Goal: Obtain resource: Obtain resource

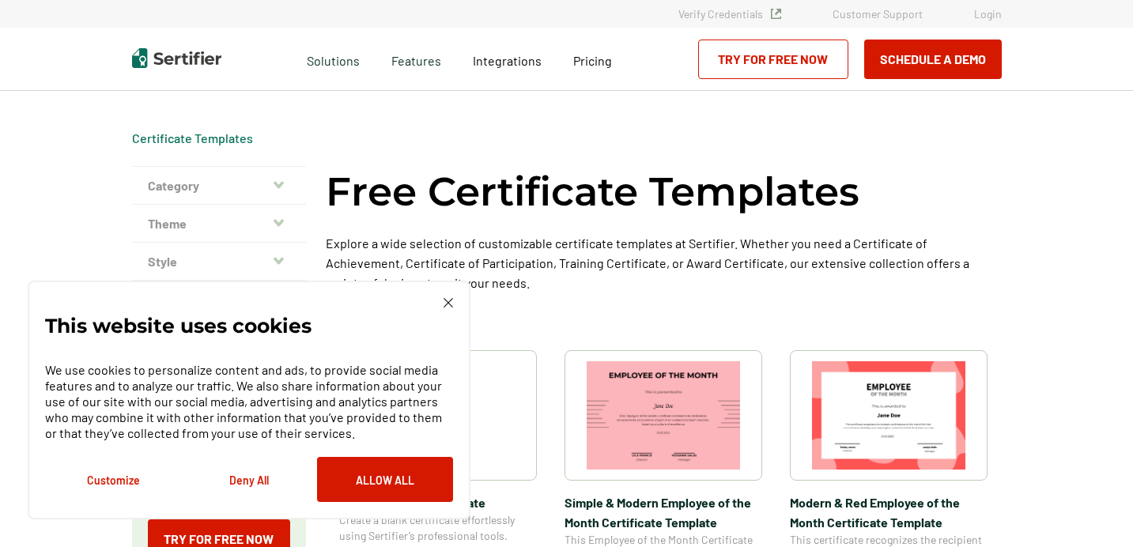
click at [247, 482] on button "Deny All" at bounding box center [249, 479] width 136 height 45
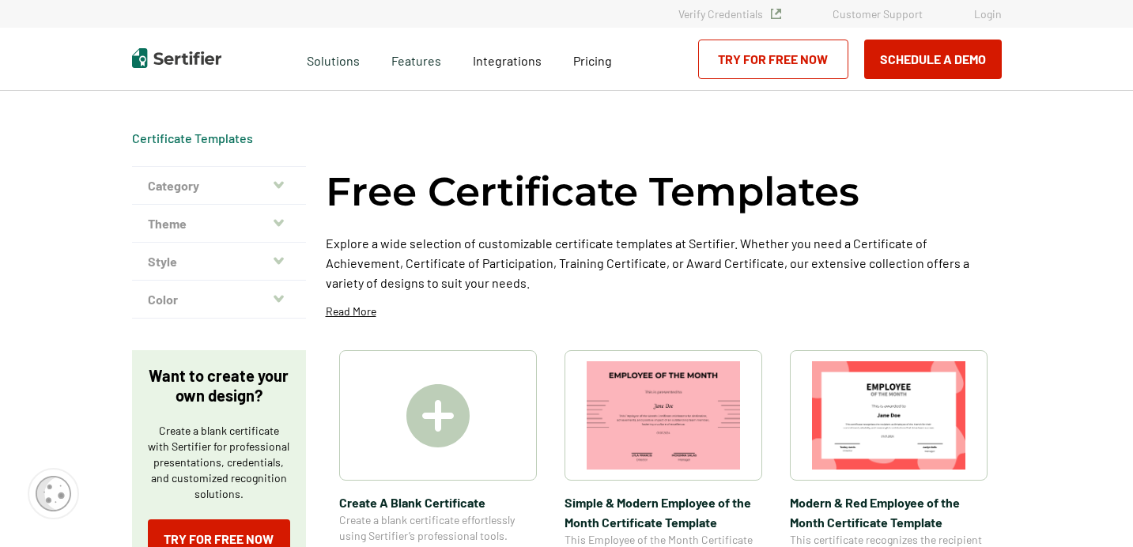
click at [282, 188] on icon "button" at bounding box center [278, 185] width 10 height 13
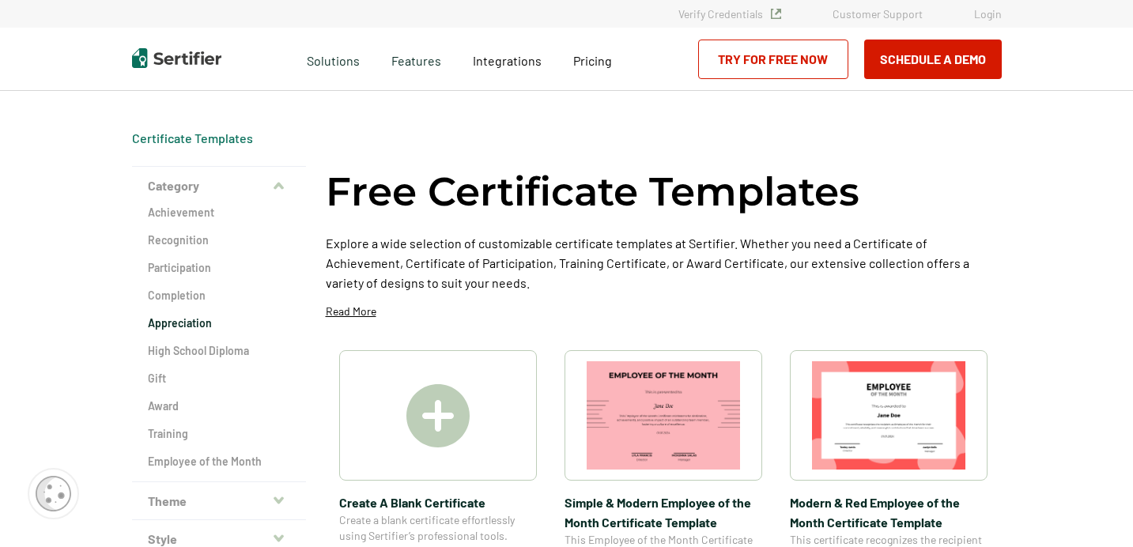
click at [195, 324] on h2 "Appreciation" at bounding box center [219, 323] width 142 height 16
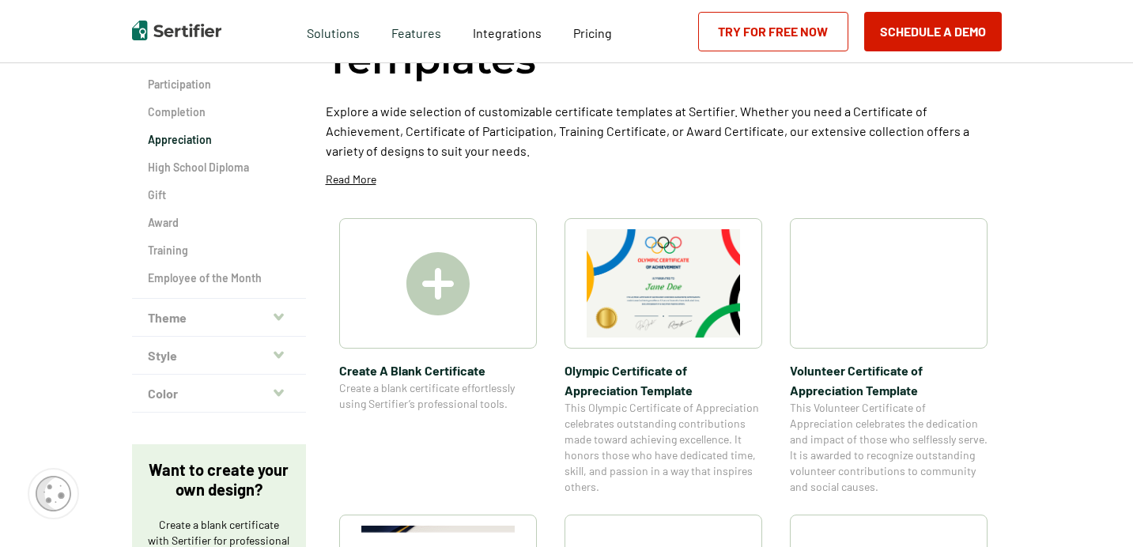
scroll to position [202, 0]
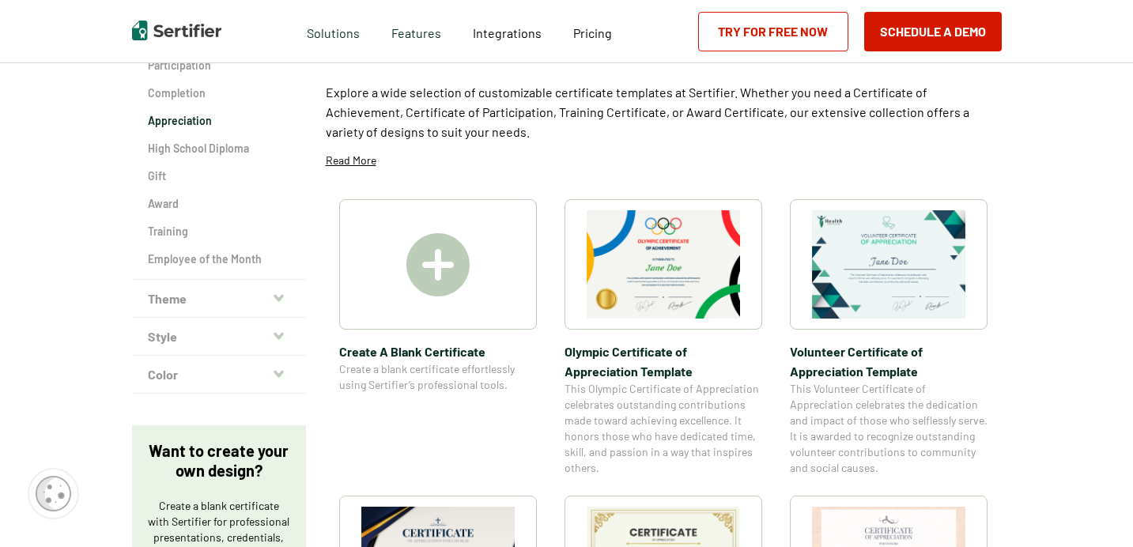
click at [280, 300] on icon "button" at bounding box center [278, 297] width 10 height 7
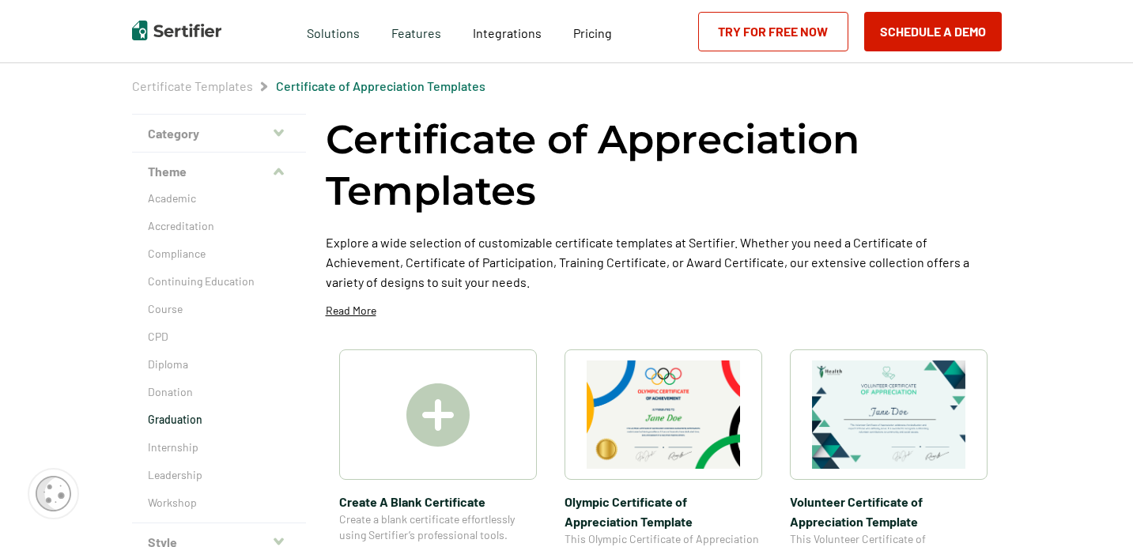
scroll to position [43, 0]
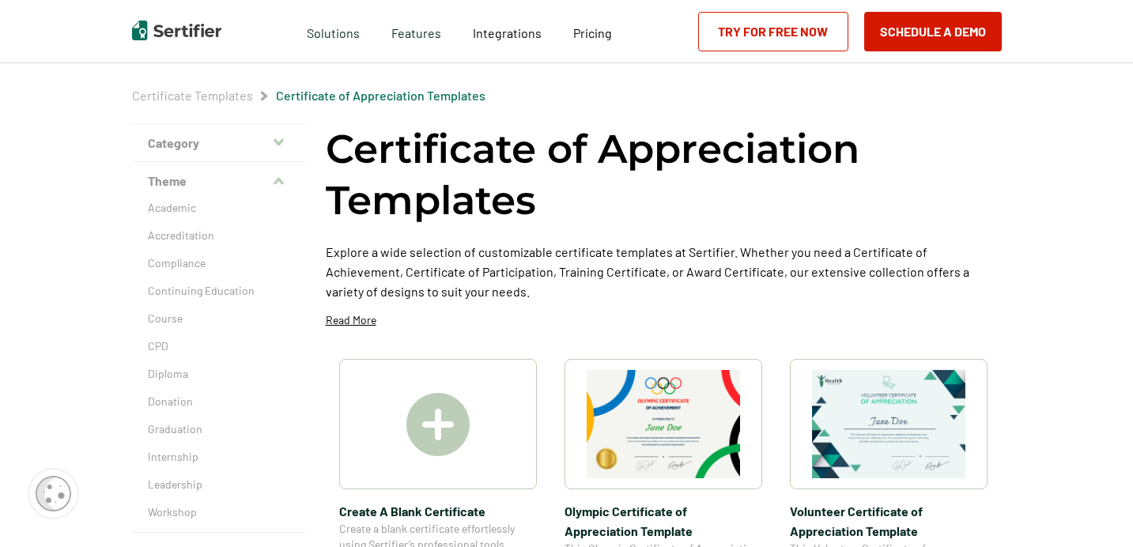
click at [284, 143] on icon "button" at bounding box center [278, 142] width 10 height 13
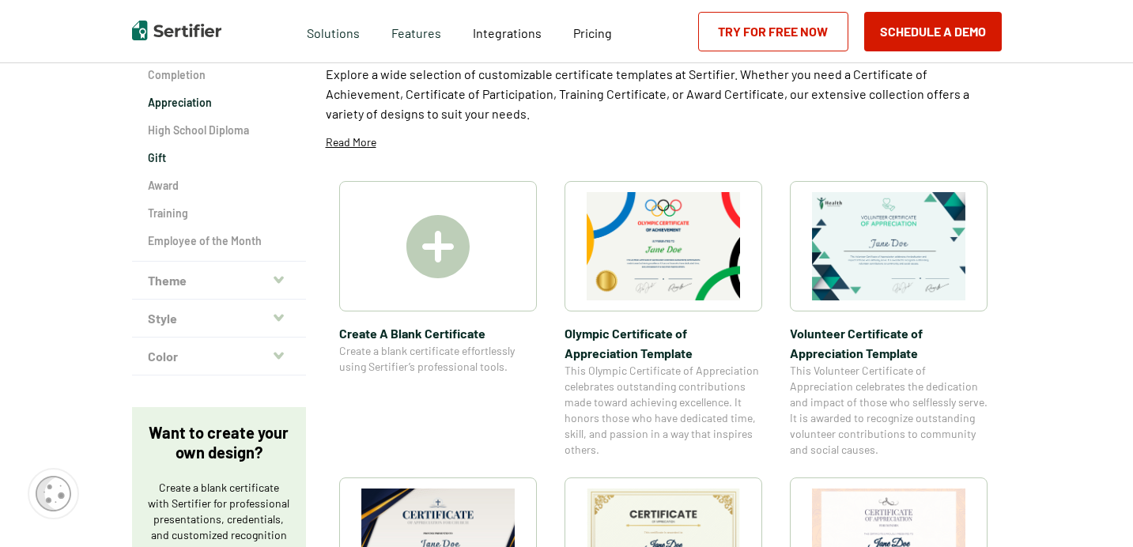
scroll to position [228, 0]
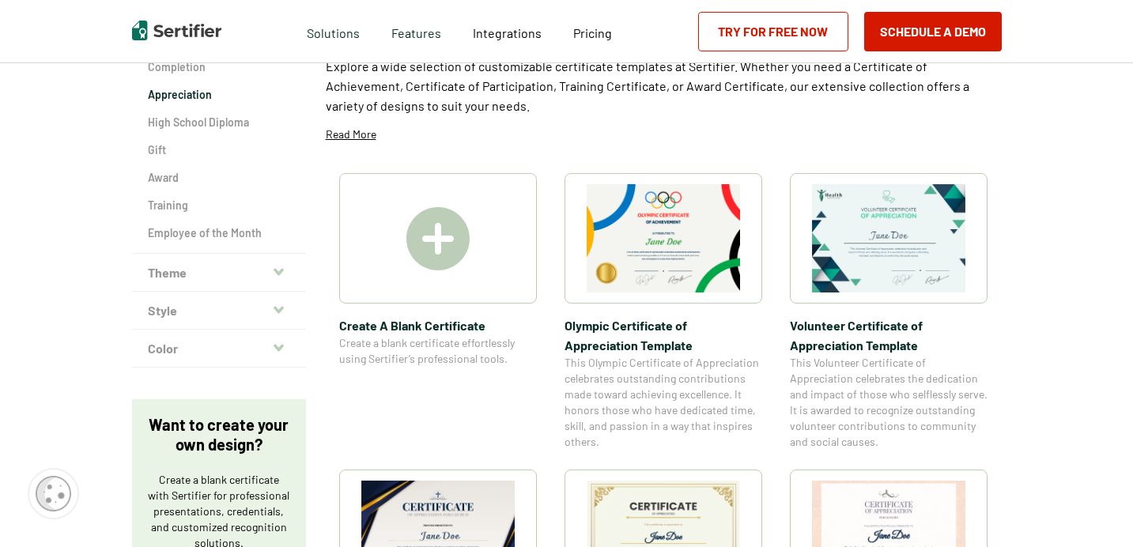
click at [283, 312] on icon "button" at bounding box center [278, 310] width 10 height 13
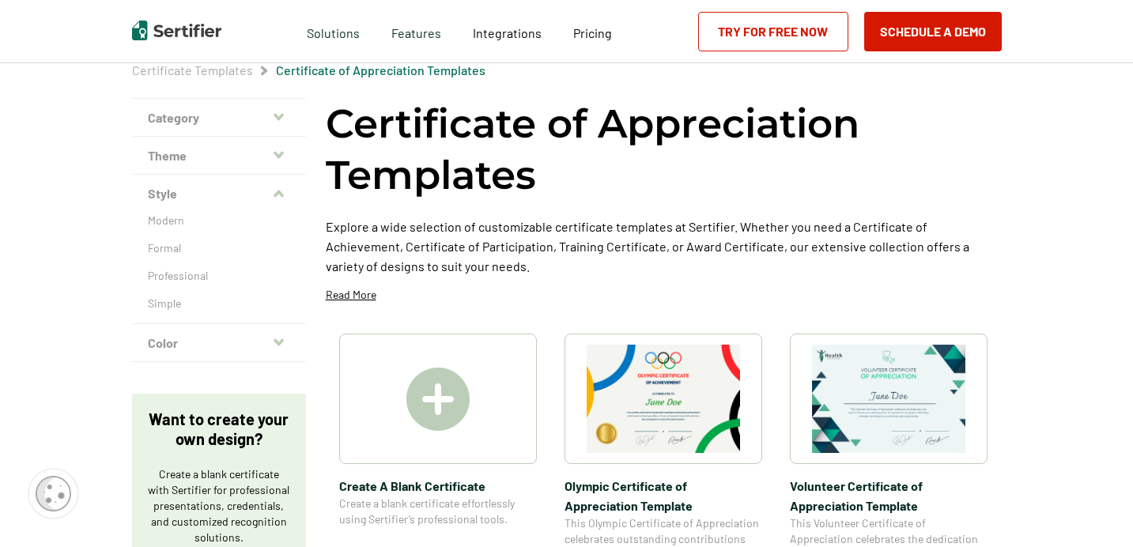
scroll to position [72, 0]
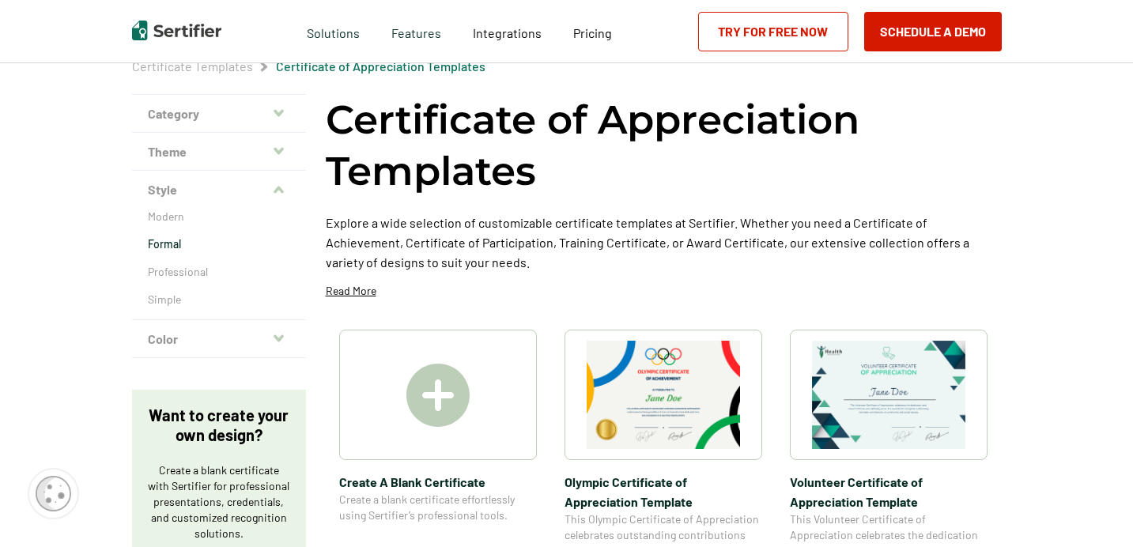
click at [174, 244] on p "Formal" at bounding box center [219, 244] width 142 height 16
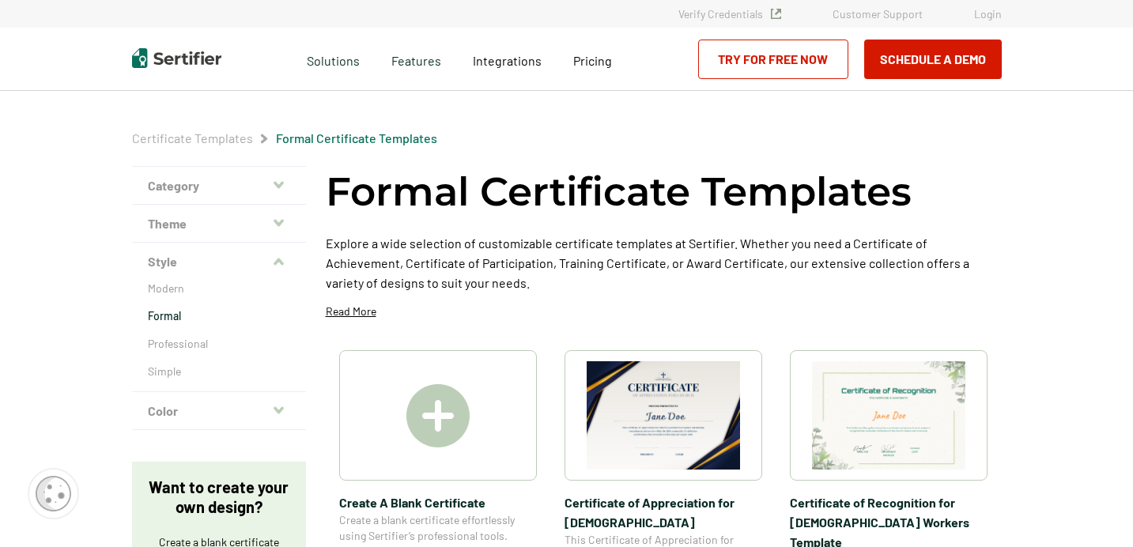
click at [281, 183] on icon "button" at bounding box center [278, 185] width 10 height 13
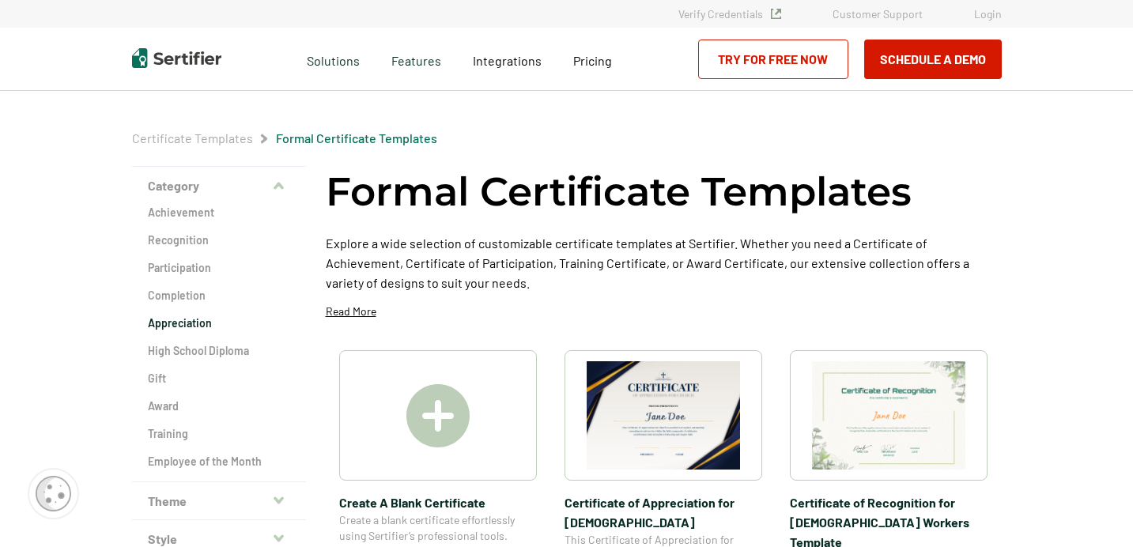
click at [199, 324] on h2 "Appreciation" at bounding box center [219, 323] width 142 height 16
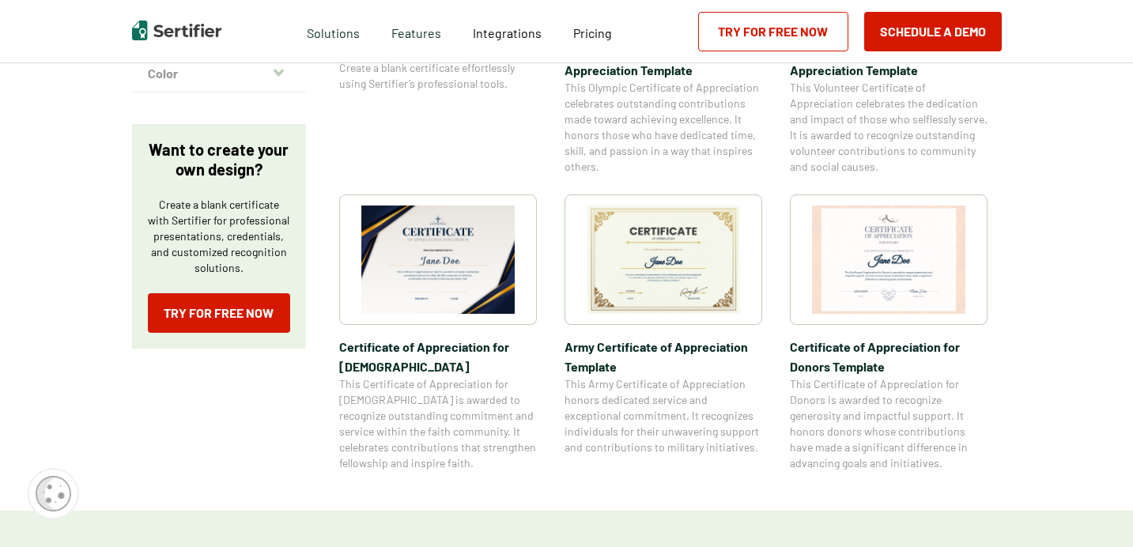
scroll to position [507, 0]
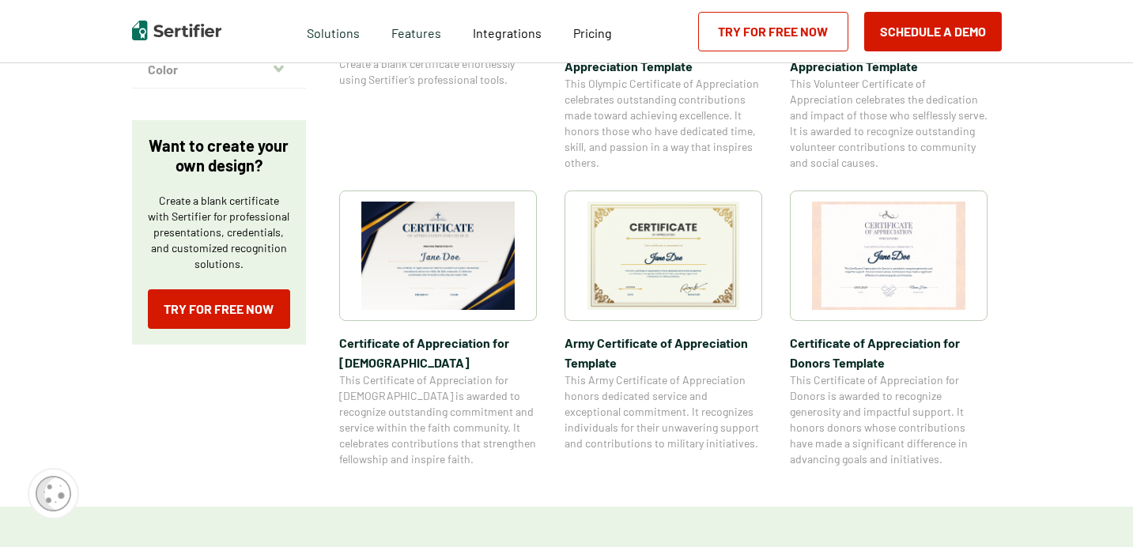
click at [439, 275] on img at bounding box center [437, 256] width 153 height 108
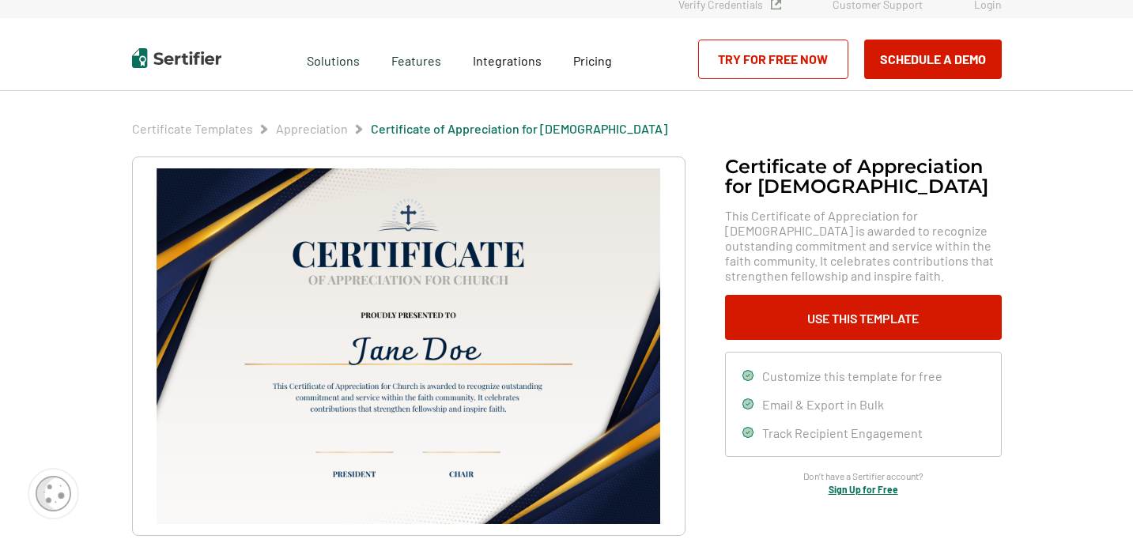
scroll to position [9, 0]
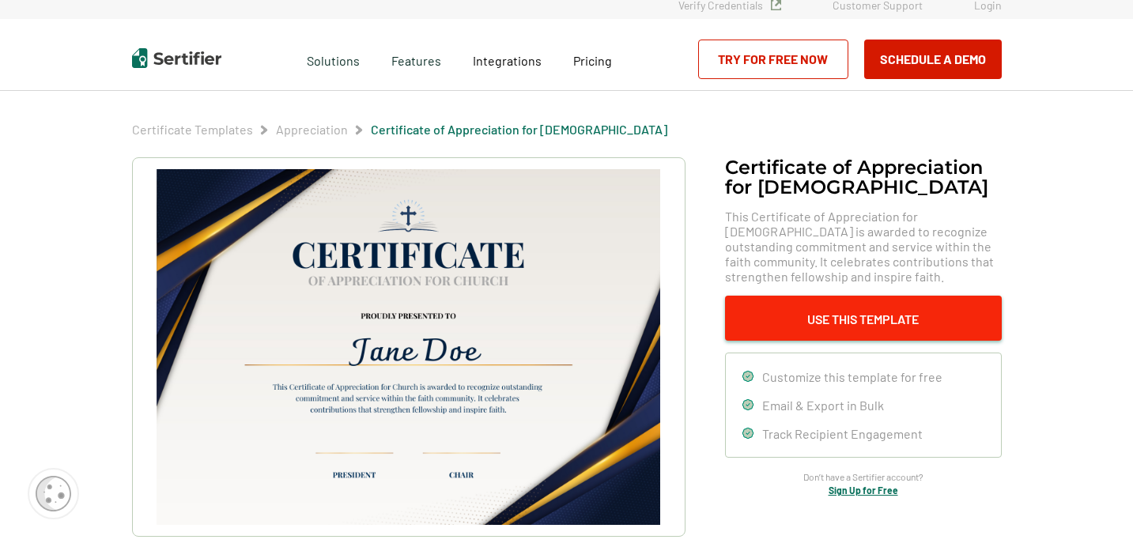
click at [846, 322] on button "Use This Template" at bounding box center [863, 318] width 277 height 45
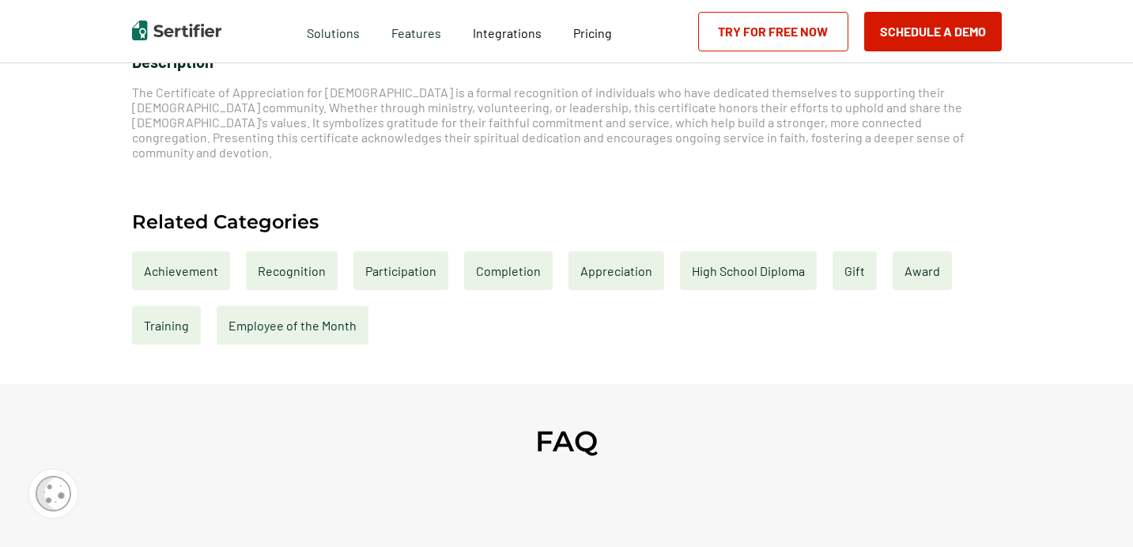
scroll to position [622, 0]
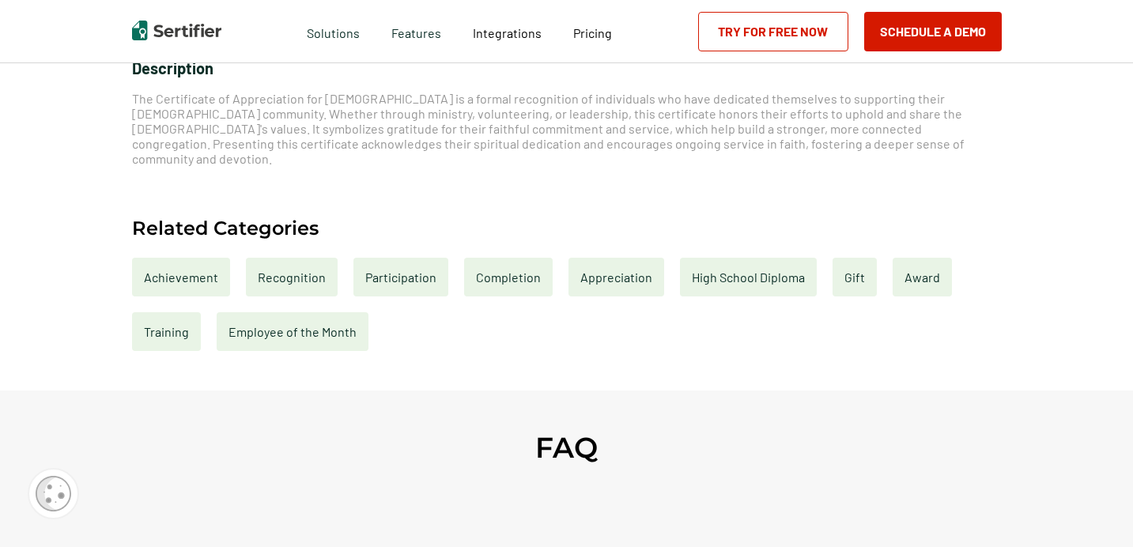
click at [598, 265] on div "Appreciation" at bounding box center [616, 277] width 96 height 39
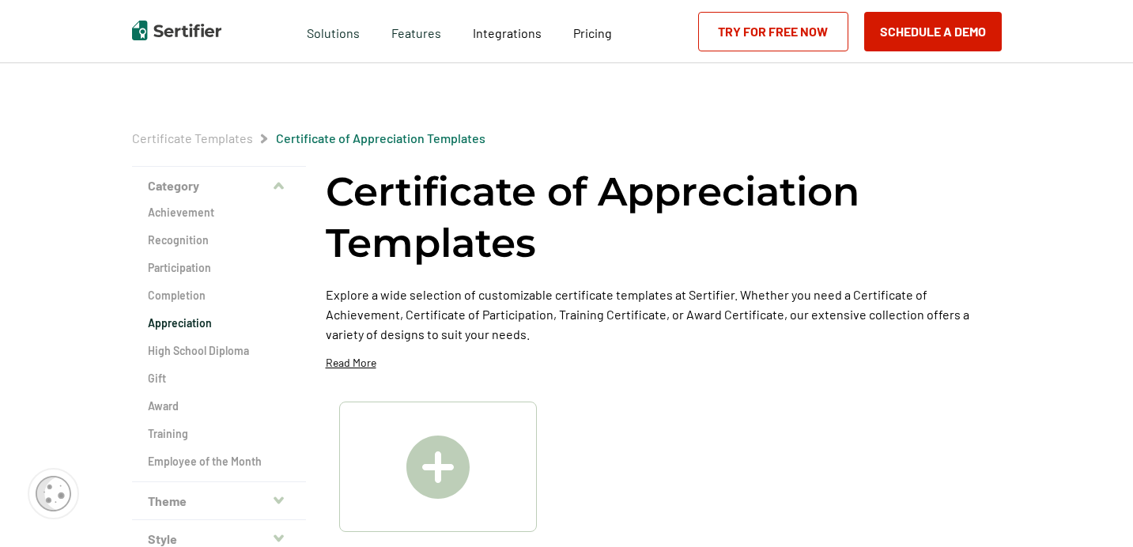
scroll to position [507, 0]
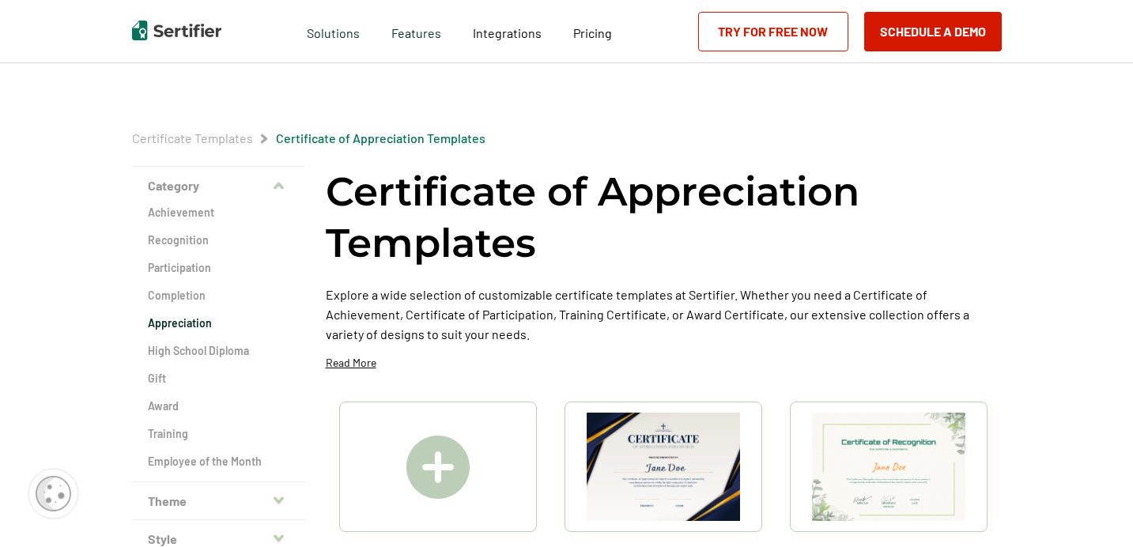
scroll to position [72, 0]
